Goal: Transaction & Acquisition: Purchase product/service

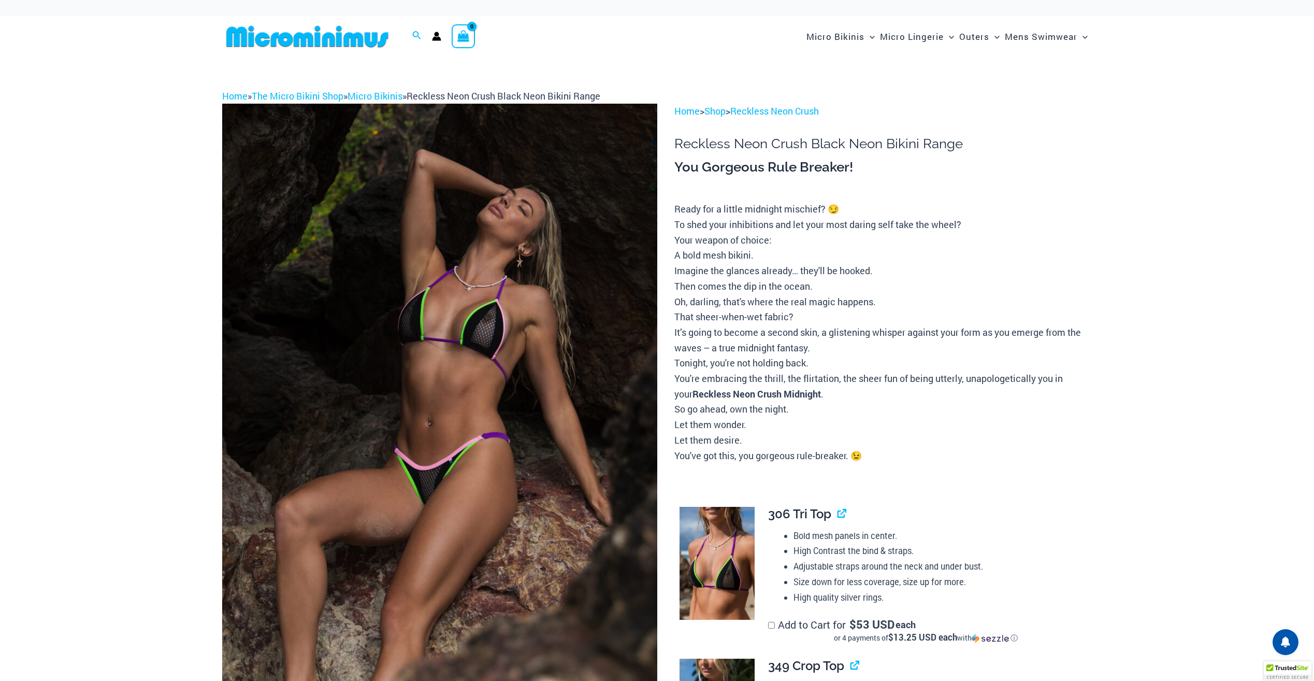
click at [518, 424] on img at bounding box center [439, 430] width 435 height 653
click at [515, 421] on img at bounding box center [439, 430] width 435 height 653
click at [468, 425] on img at bounding box center [439, 430] width 435 height 653
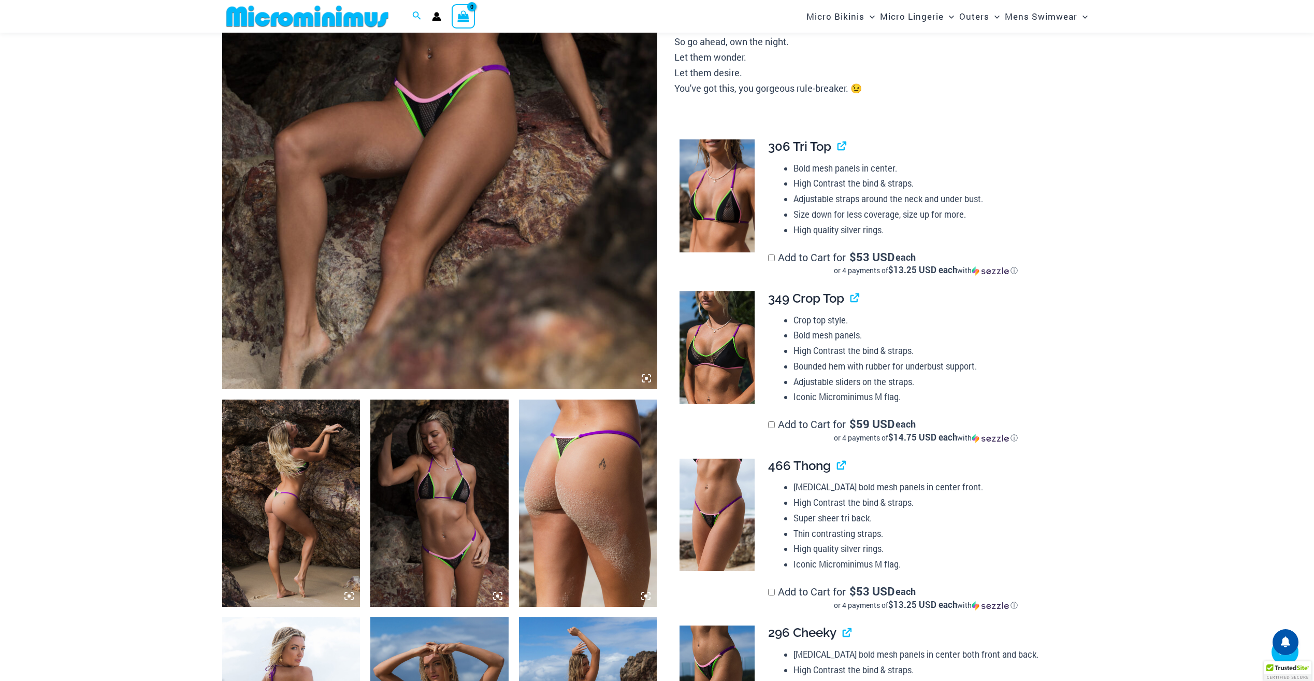
scroll to position [336, 0]
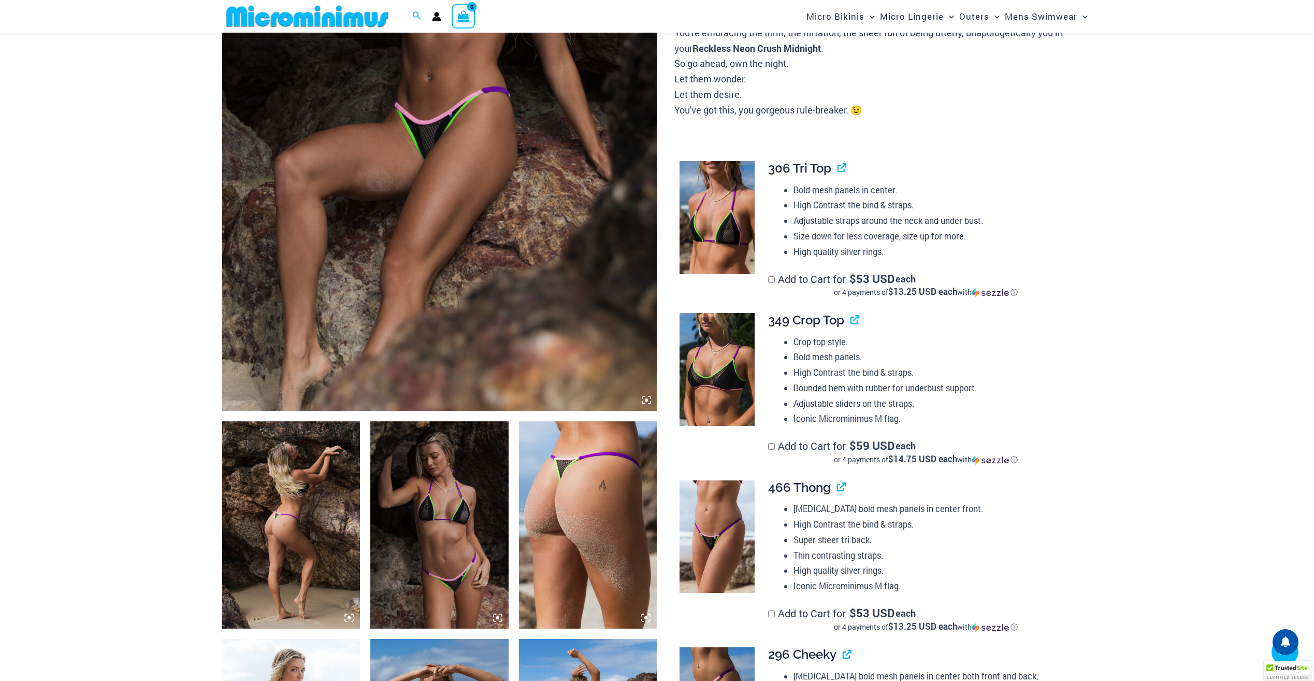
click at [315, 500] on img at bounding box center [291, 524] width 138 height 207
click at [453, 506] on img at bounding box center [439, 524] width 138 height 207
click at [585, 500] on img at bounding box center [588, 524] width 138 height 207
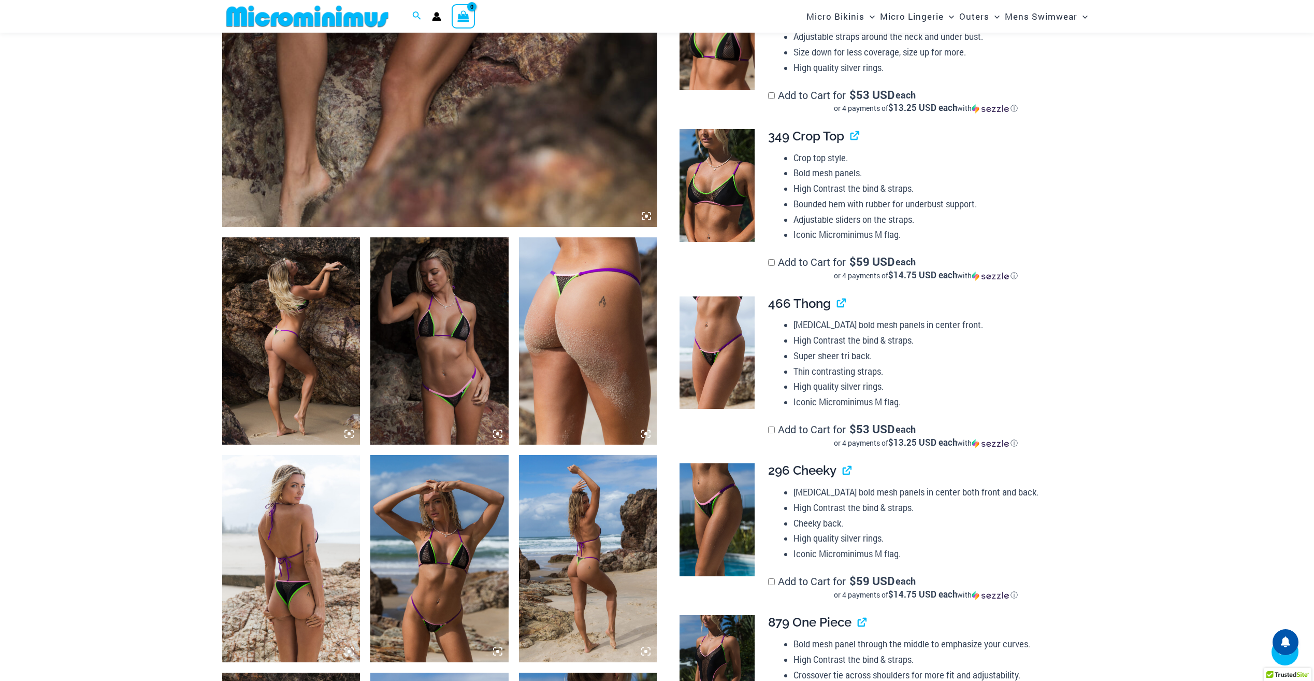
scroll to position [854, 0]
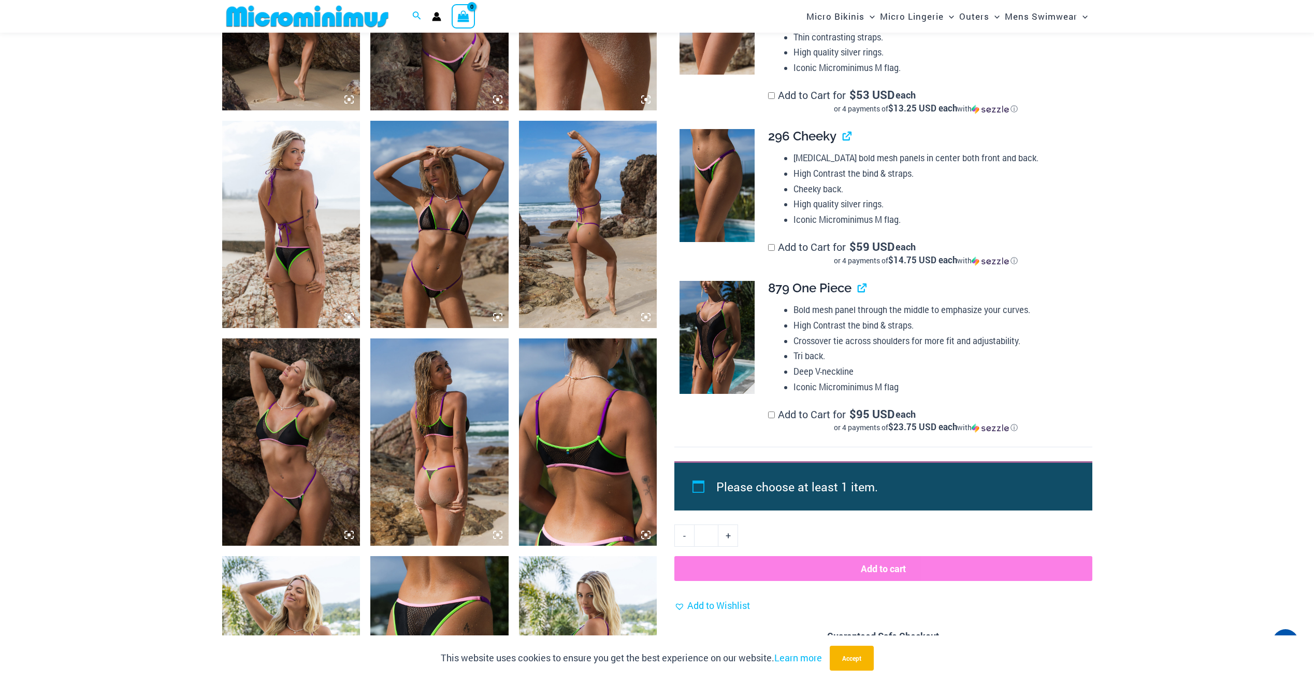
click at [465, 227] on img at bounding box center [439, 224] width 138 height 207
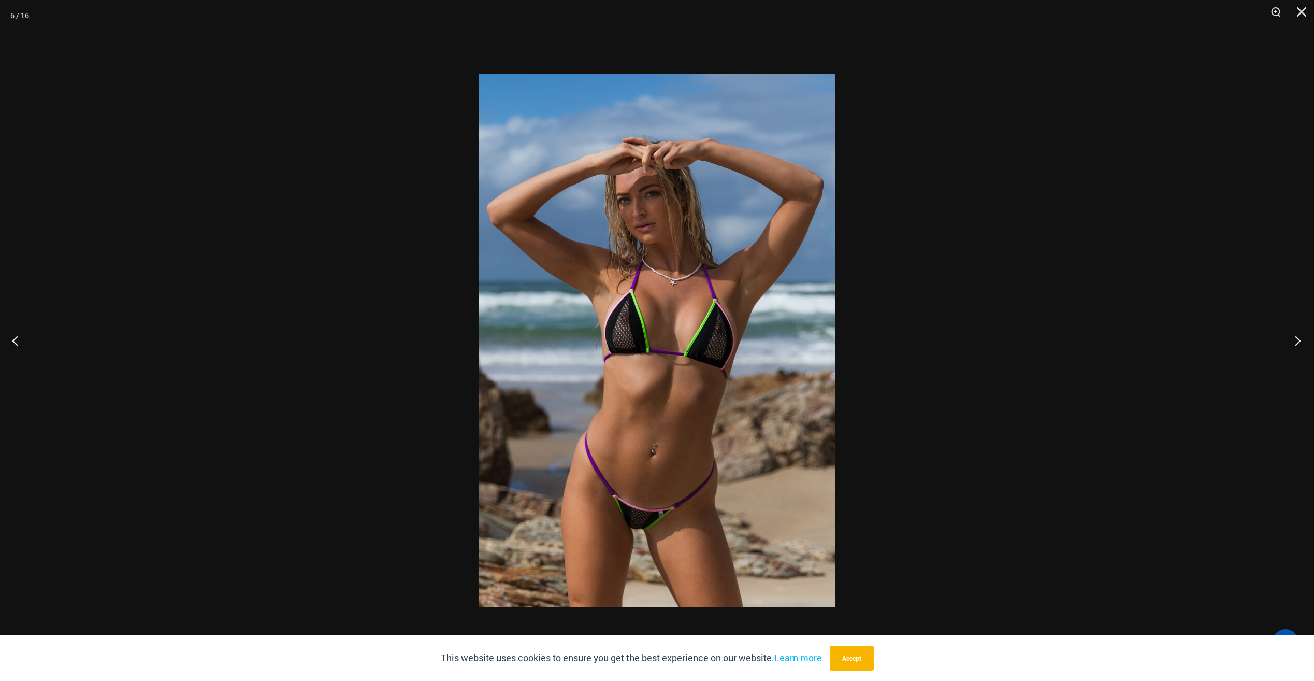
click at [1297, 341] on button "Next" at bounding box center [1294, 340] width 39 height 52
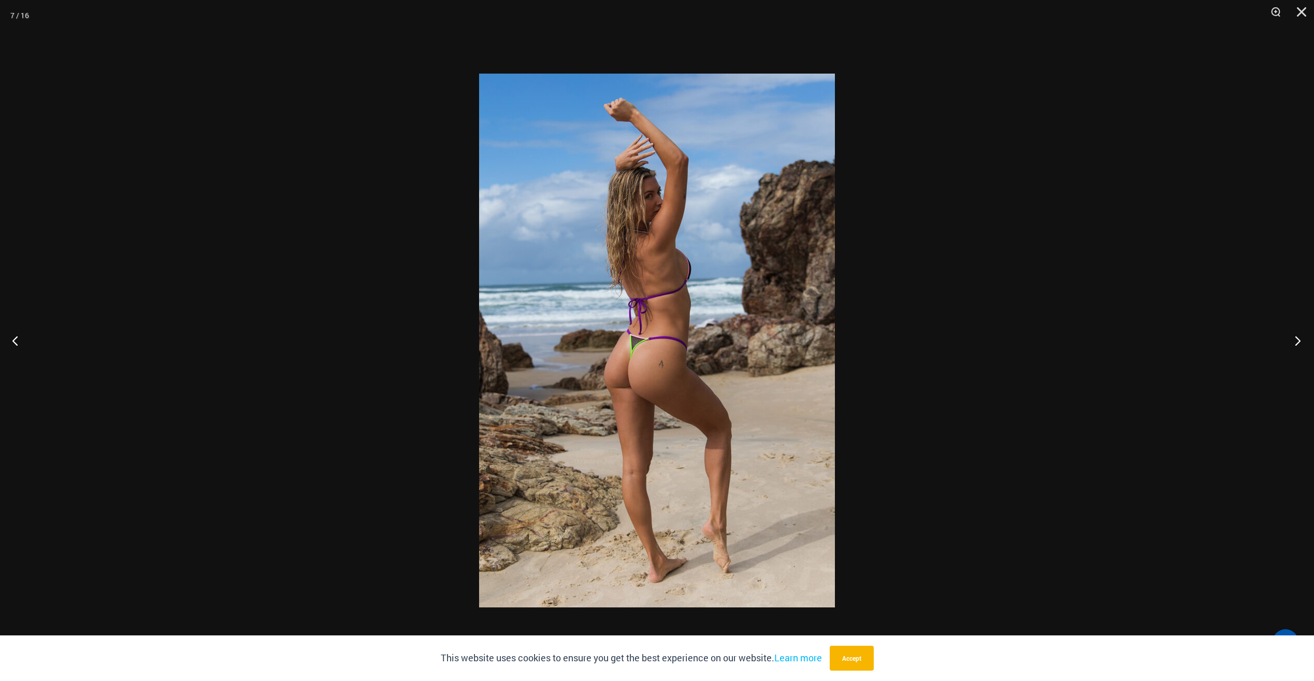
click at [1297, 341] on button "Next" at bounding box center [1294, 340] width 39 height 52
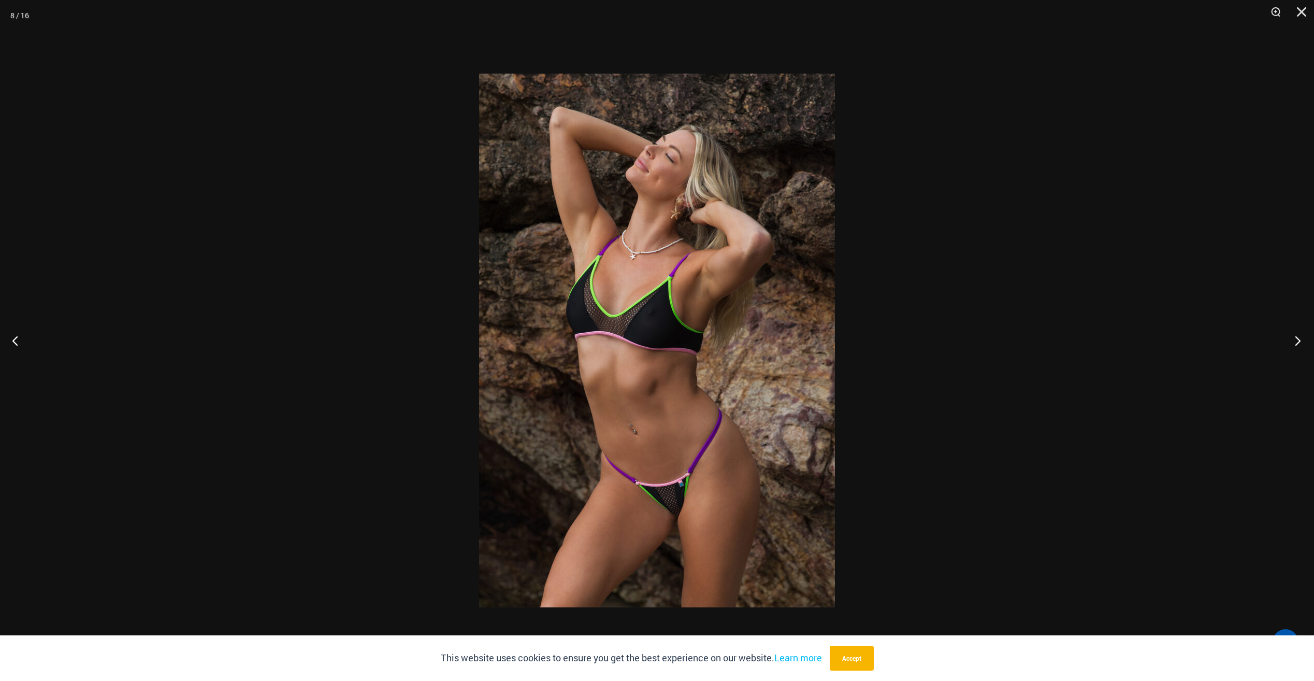
click at [1297, 341] on button "Next" at bounding box center [1294, 340] width 39 height 52
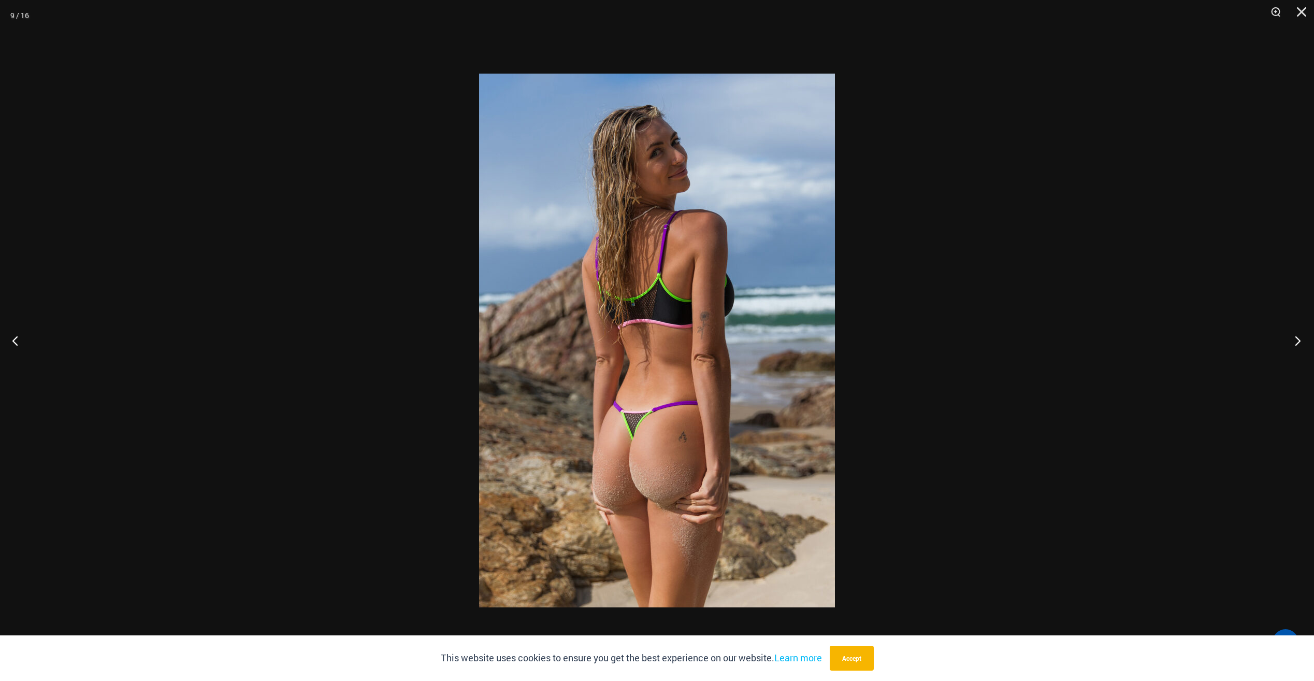
click at [1297, 339] on button "Next" at bounding box center [1294, 340] width 39 height 52
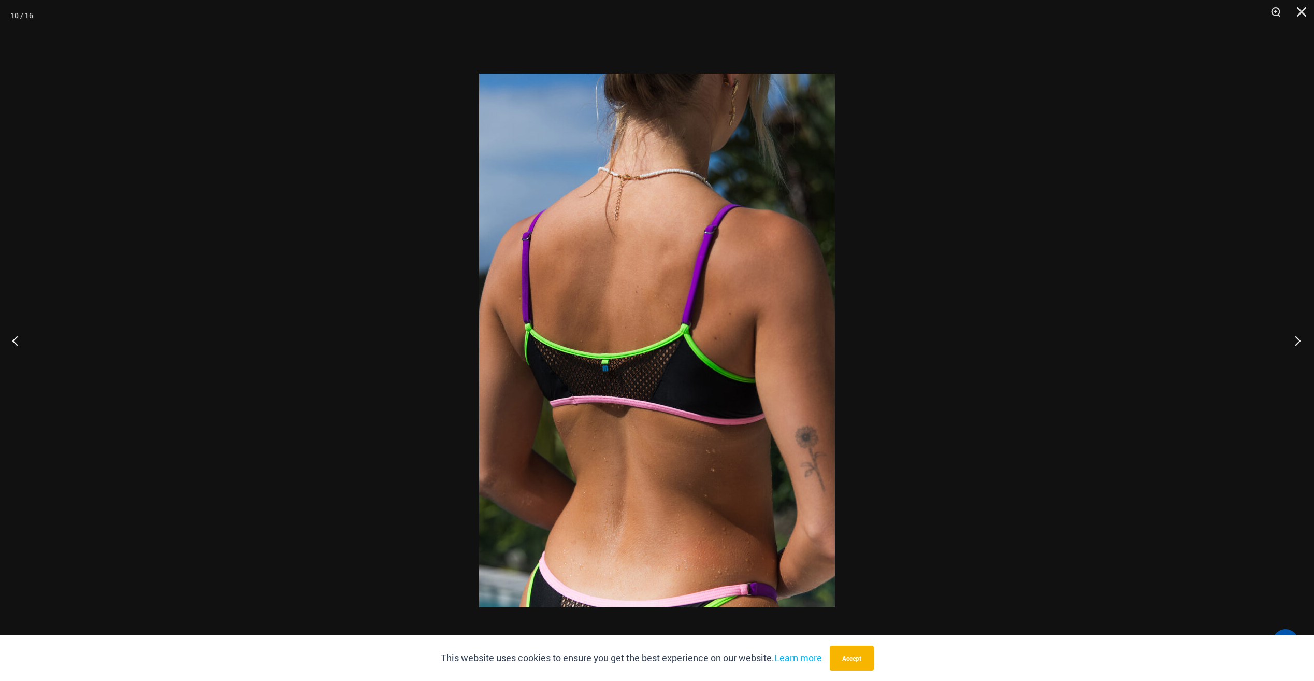
click at [1297, 338] on button "Next" at bounding box center [1294, 340] width 39 height 52
